Goal: Obtain resource: Download file/media

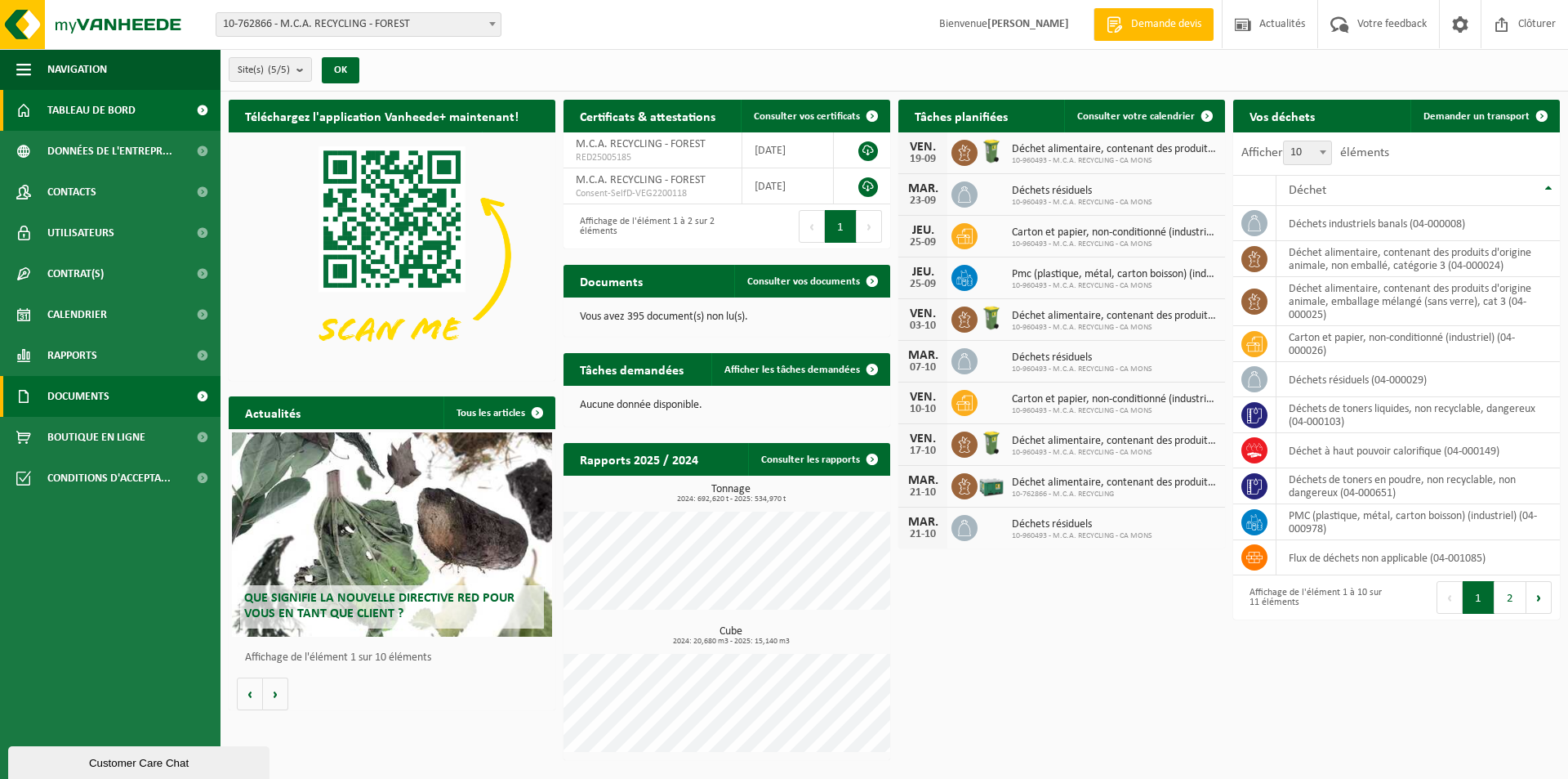
click at [99, 386] on span "Documents" at bounding box center [78, 396] width 62 height 41
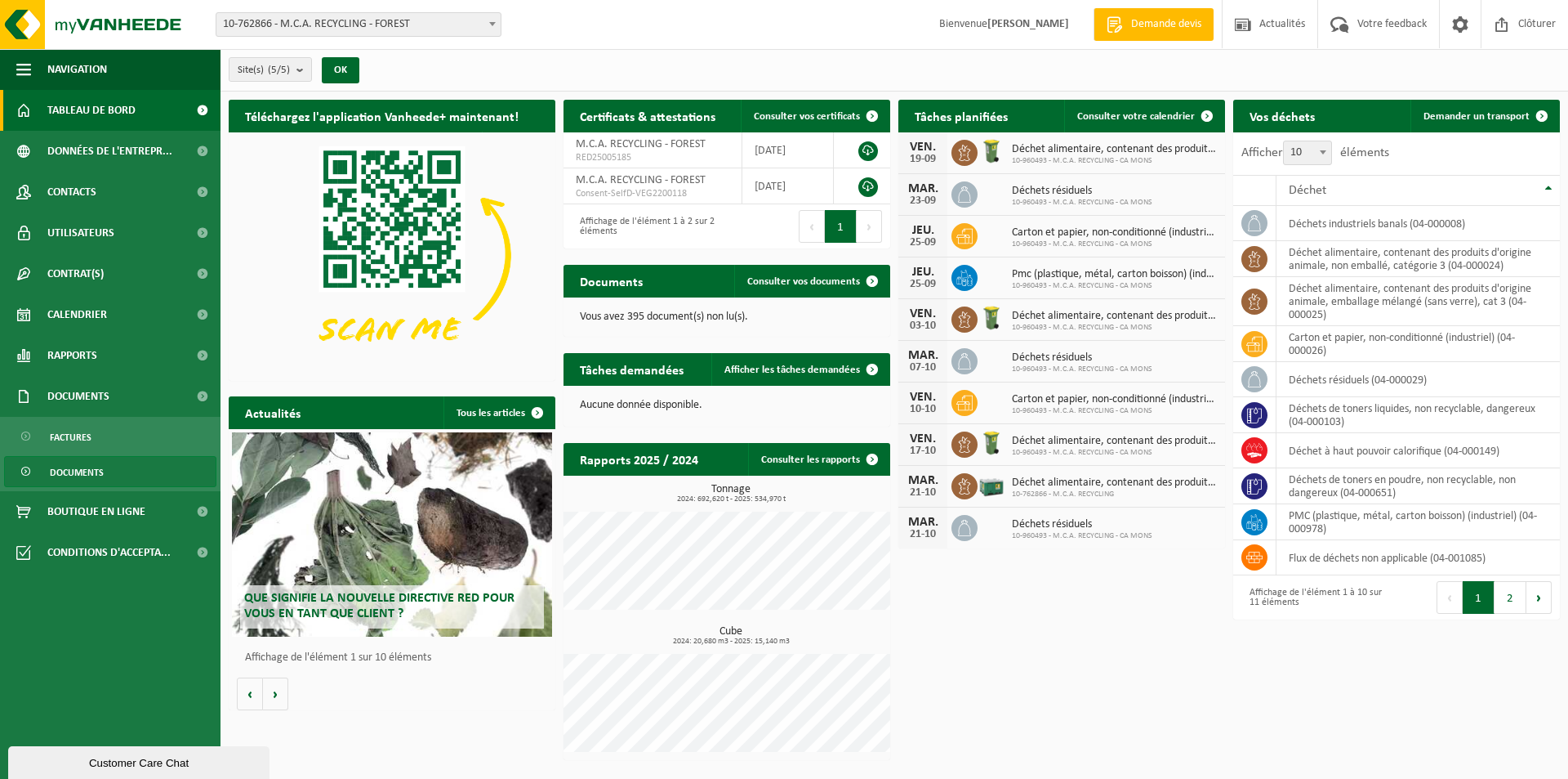
click at [85, 465] on span "Documents" at bounding box center [77, 472] width 54 height 31
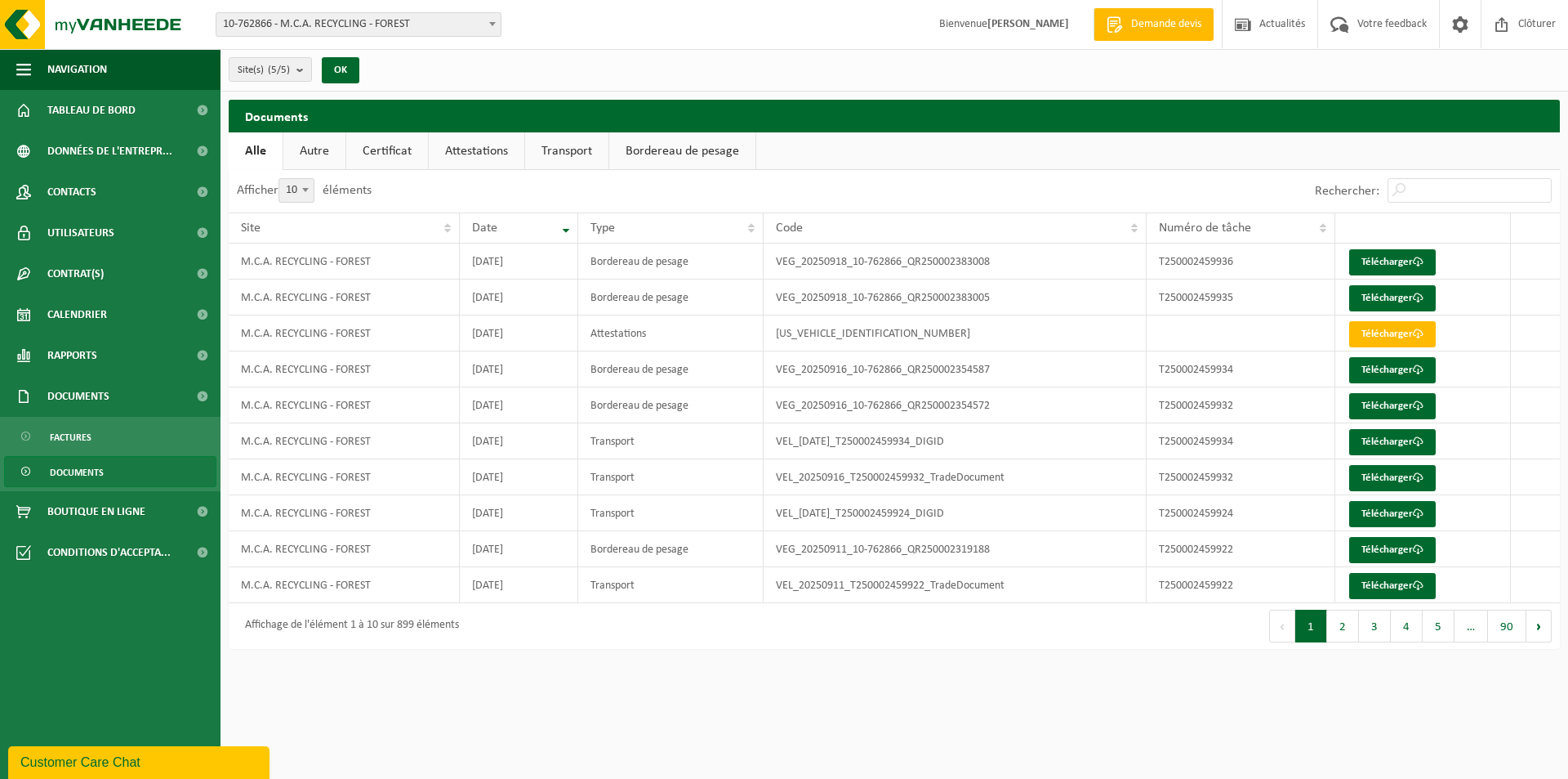
click at [548, 154] on link "Transport" at bounding box center [566, 151] width 84 height 38
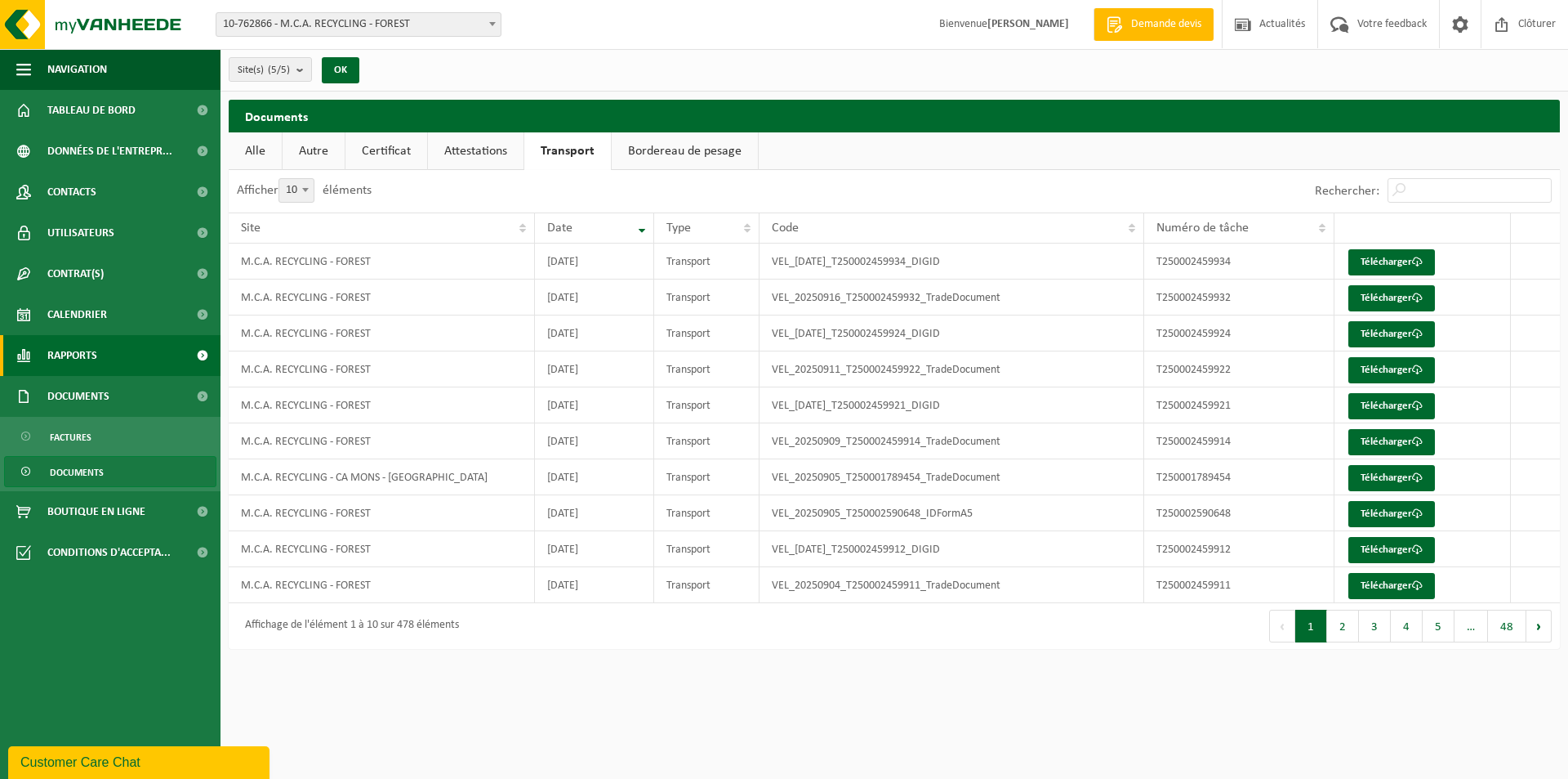
click at [125, 354] on link "Rapports" at bounding box center [110, 355] width 220 height 41
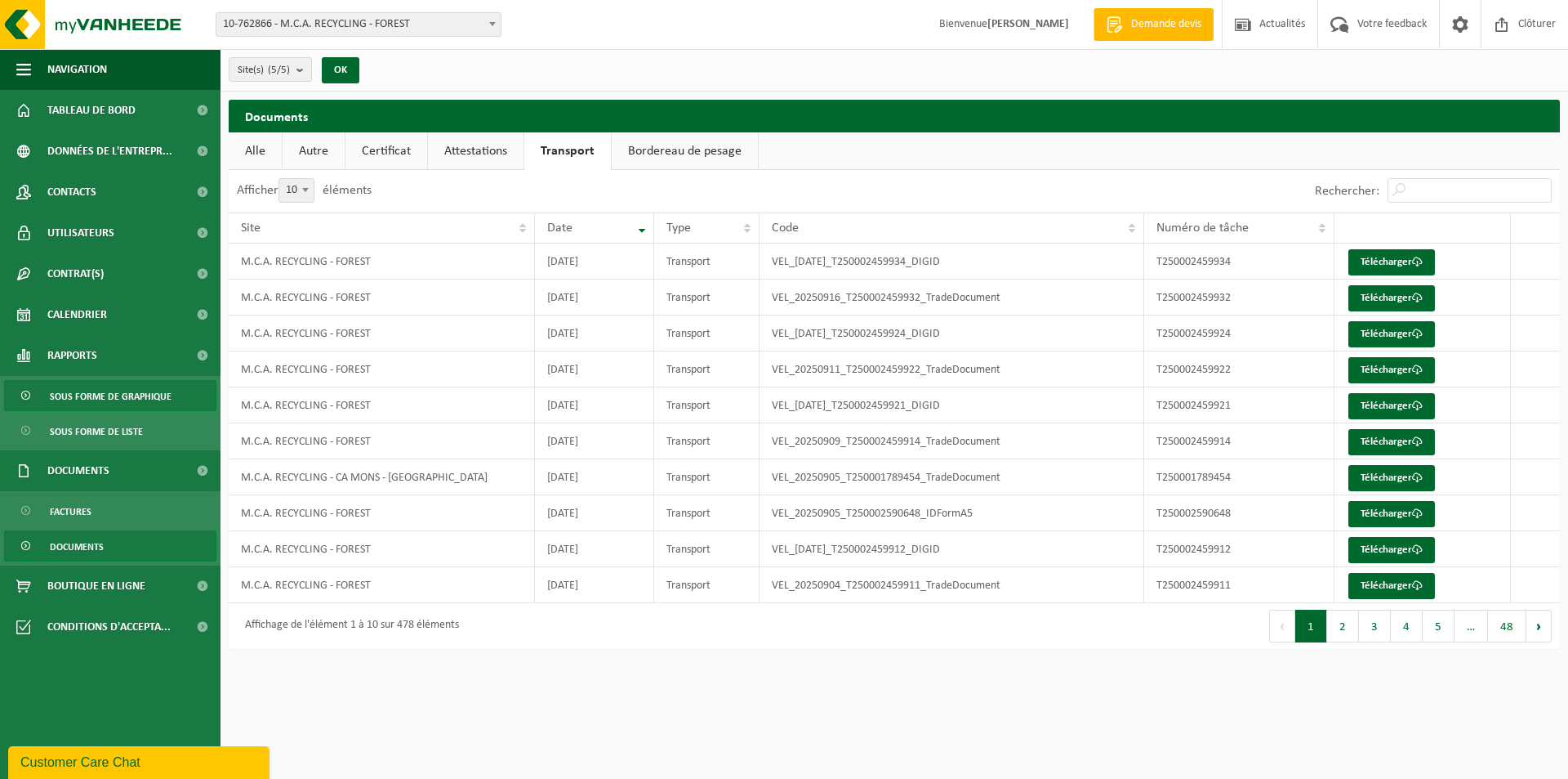
click at [116, 403] on span "Sous forme de graphique" at bounding box center [110, 396] width 121 height 31
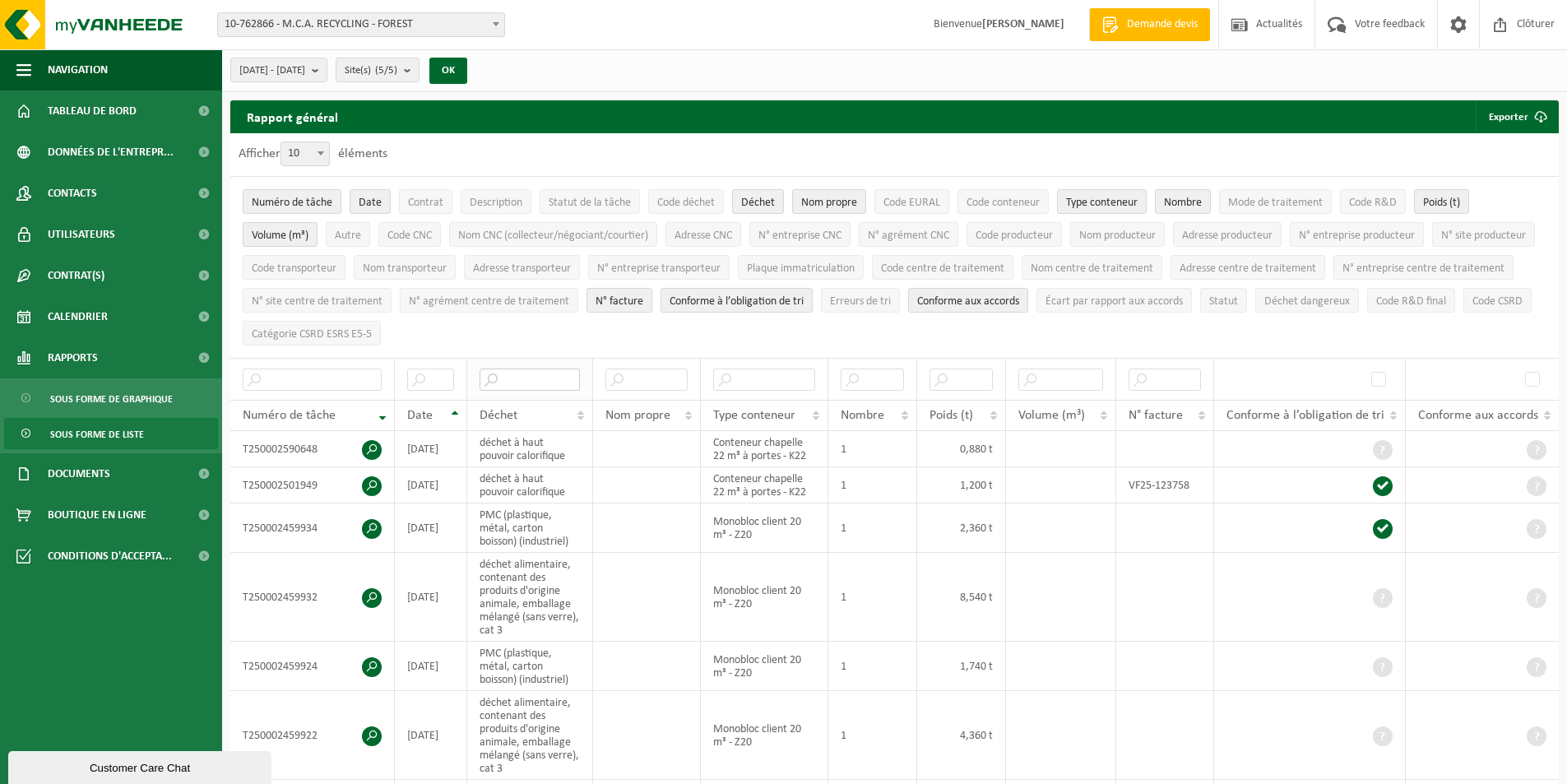
click at [529, 385] on input "text" at bounding box center [529, 380] width 100 height 22
type input "toner"
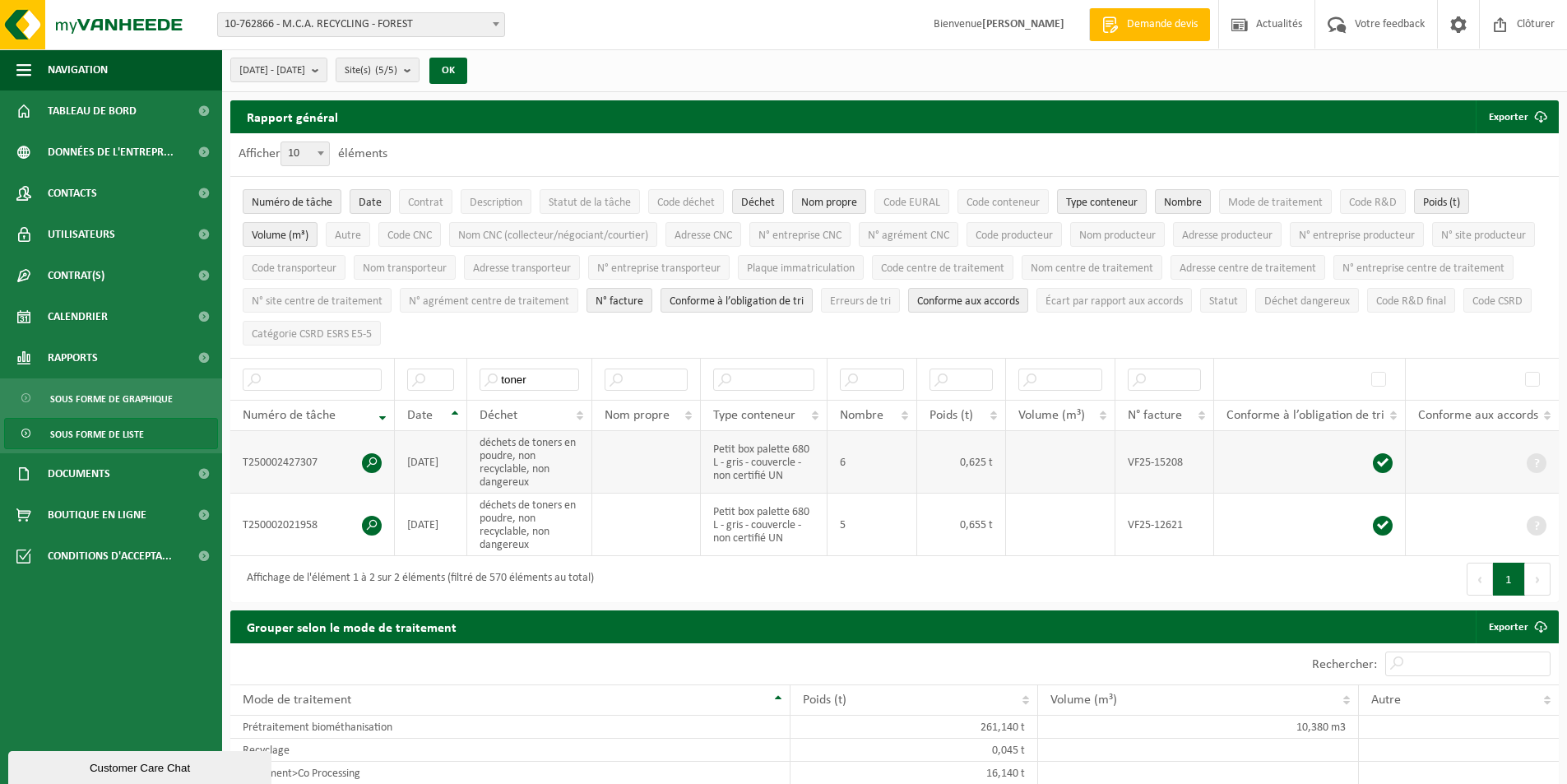
click at [360, 466] on td "T250002427307" at bounding box center [313, 462] width 165 height 63
click at [376, 465] on span at bounding box center [371, 462] width 20 height 20
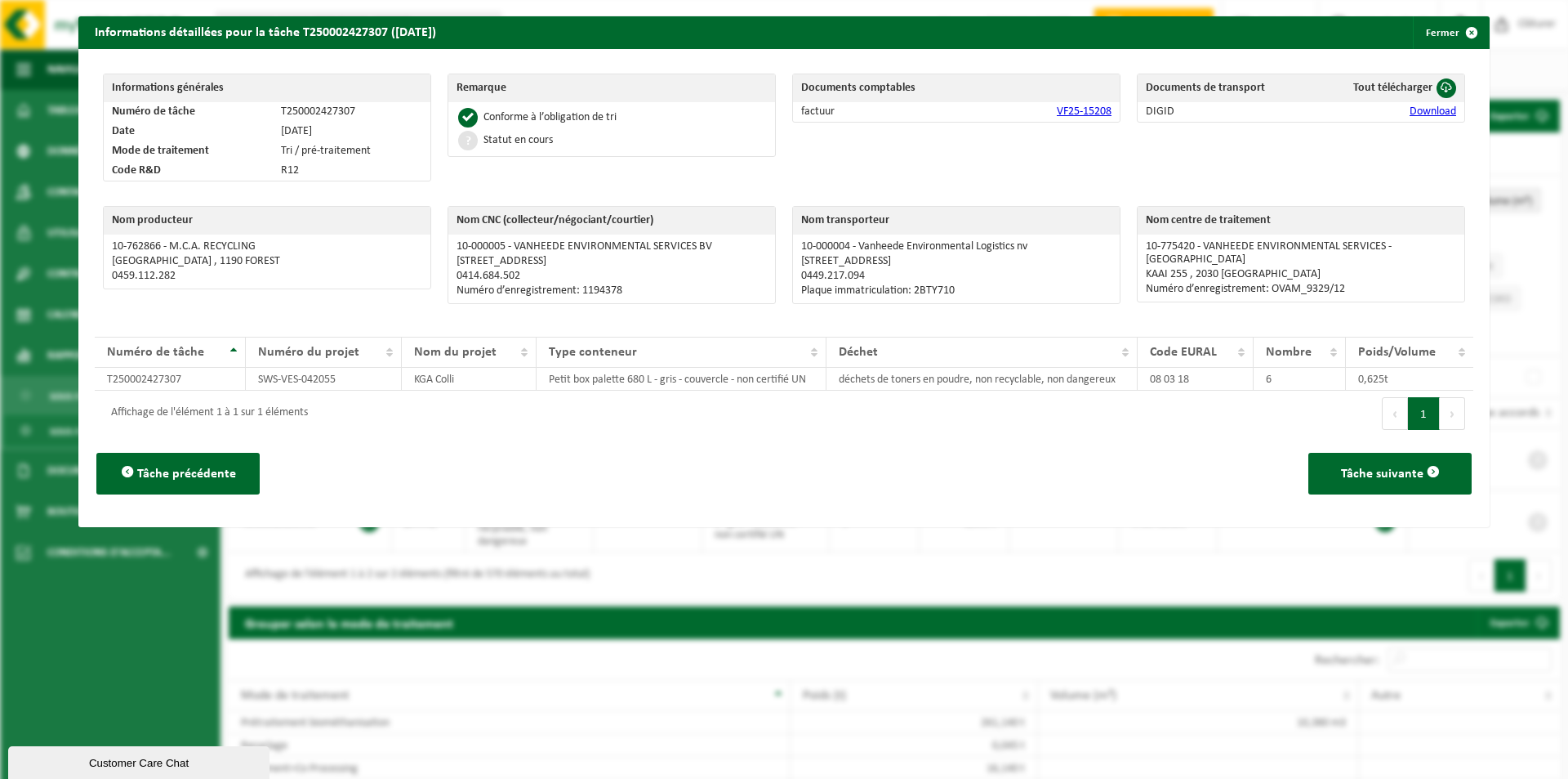
click at [1409, 115] on link "Download" at bounding box center [1432, 111] width 46 height 13
